Goal: Find specific page/section: Find specific page/section

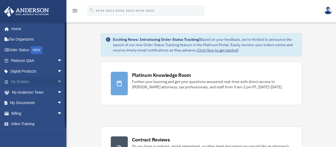
click at [28, 85] on link "My Entities arrow_drop_down" at bounding box center [37, 81] width 67 height 11
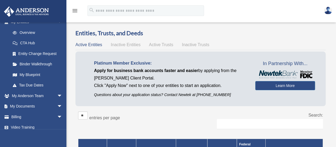
scroll to position [64, 0]
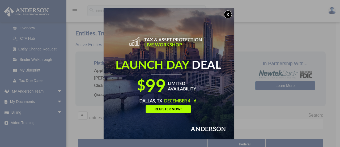
click at [229, 12] on button "x" at bounding box center [228, 14] width 8 height 8
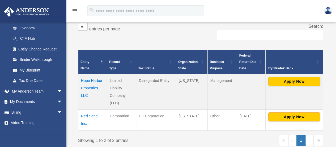
scroll to position [93, 0]
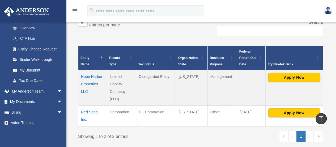
click at [85, 75] on td "Hope Harbor Properties LLC" at bounding box center [92, 88] width 29 height 36
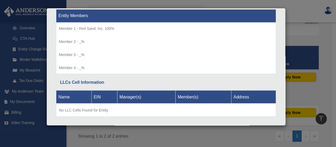
scroll to position [502, 0]
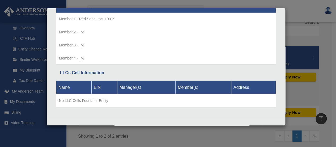
click at [255, 76] on div "Name EIN Manager(s) Member(s) Address No LLC Cells Found for Entity" at bounding box center [166, 93] width 220 height 35
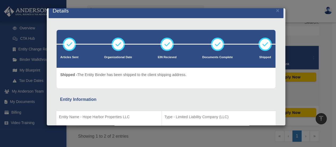
scroll to position [0, 0]
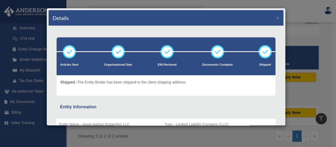
click at [312, 37] on div "Details × Articles Sent Organizational Date" at bounding box center [168, 73] width 336 height 147
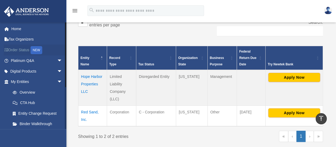
click at [24, 48] on link "Order Status NEW" at bounding box center [37, 49] width 67 height 11
